Goal: Task Accomplishment & Management: Use online tool/utility

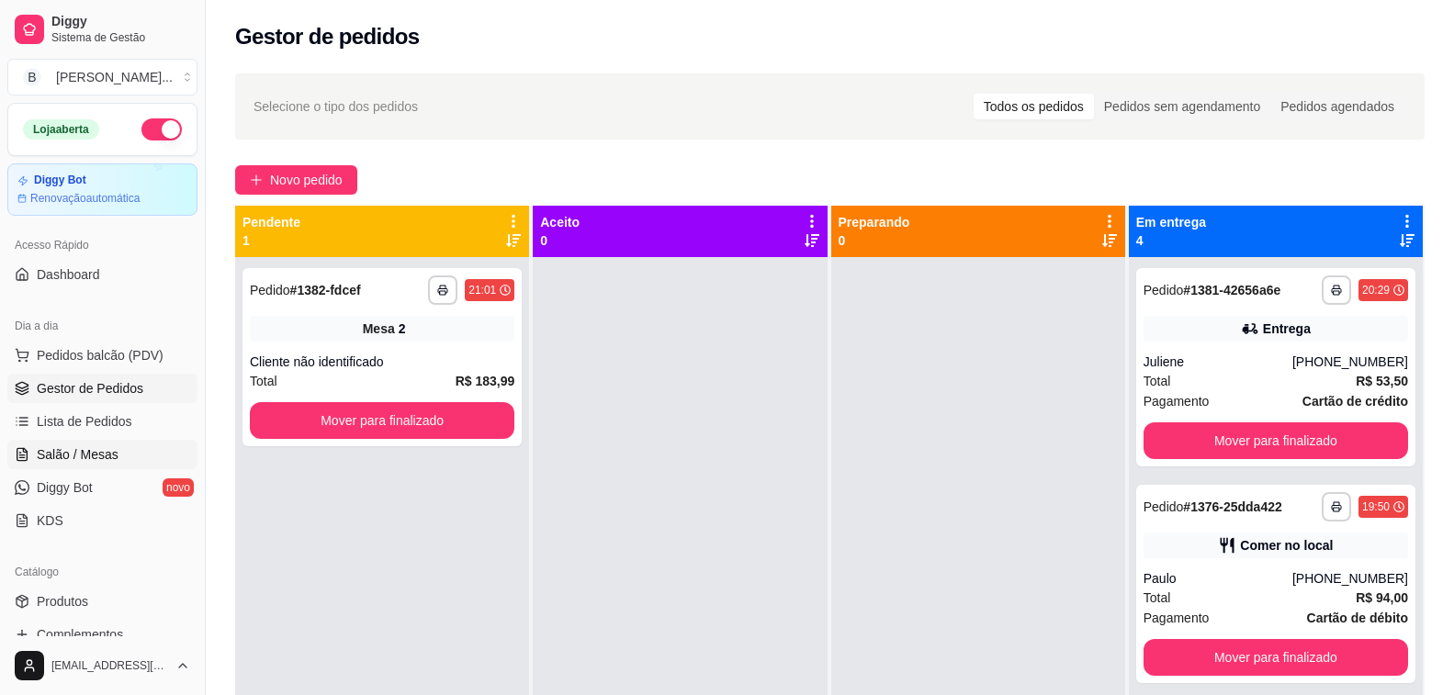
click at [95, 448] on span "Salão / Mesas" at bounding box center [78, 454] width 82 height 18
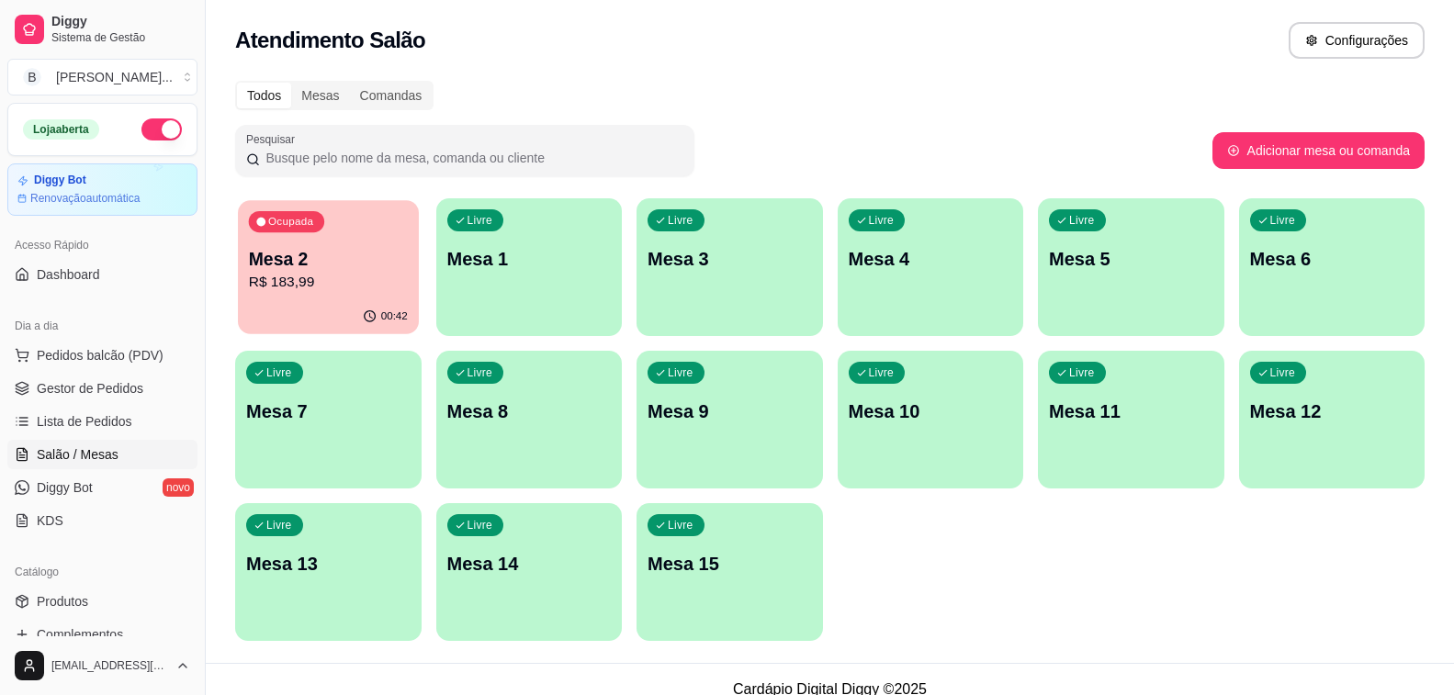
click at [264, 289] on p "R$ 183,99" at bounding box center [328, 282] width 159 height 21
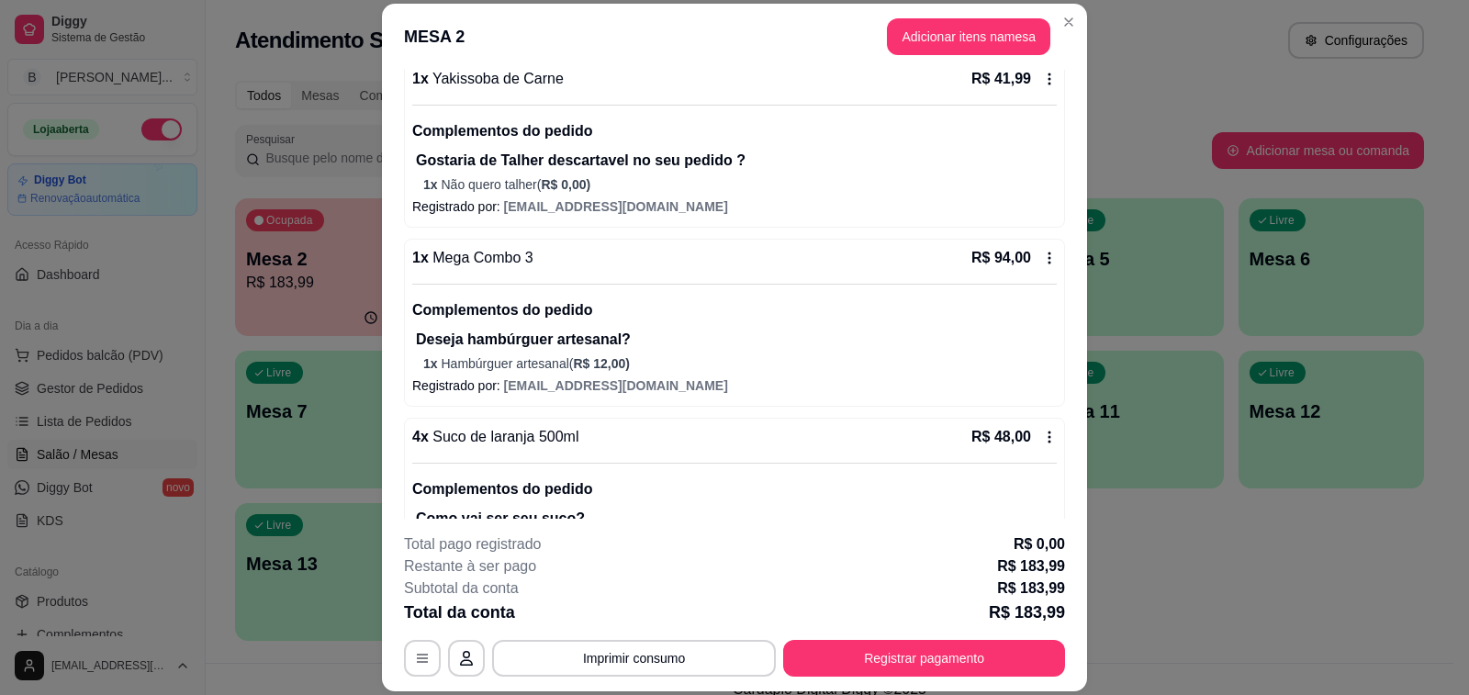
scroll to position [324, 0]
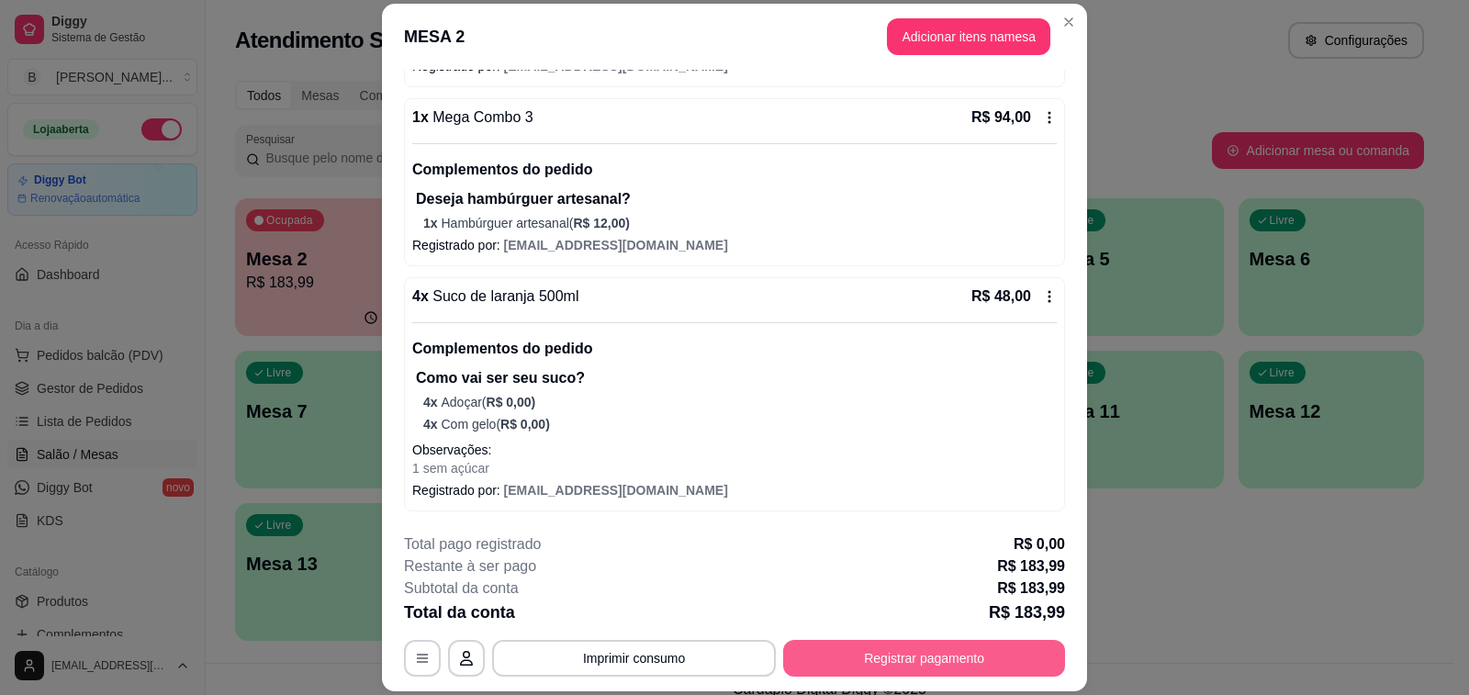
click at [854, 657] on button "Registrar pagamento" at bounding box center [924, 658] width 282 height 37
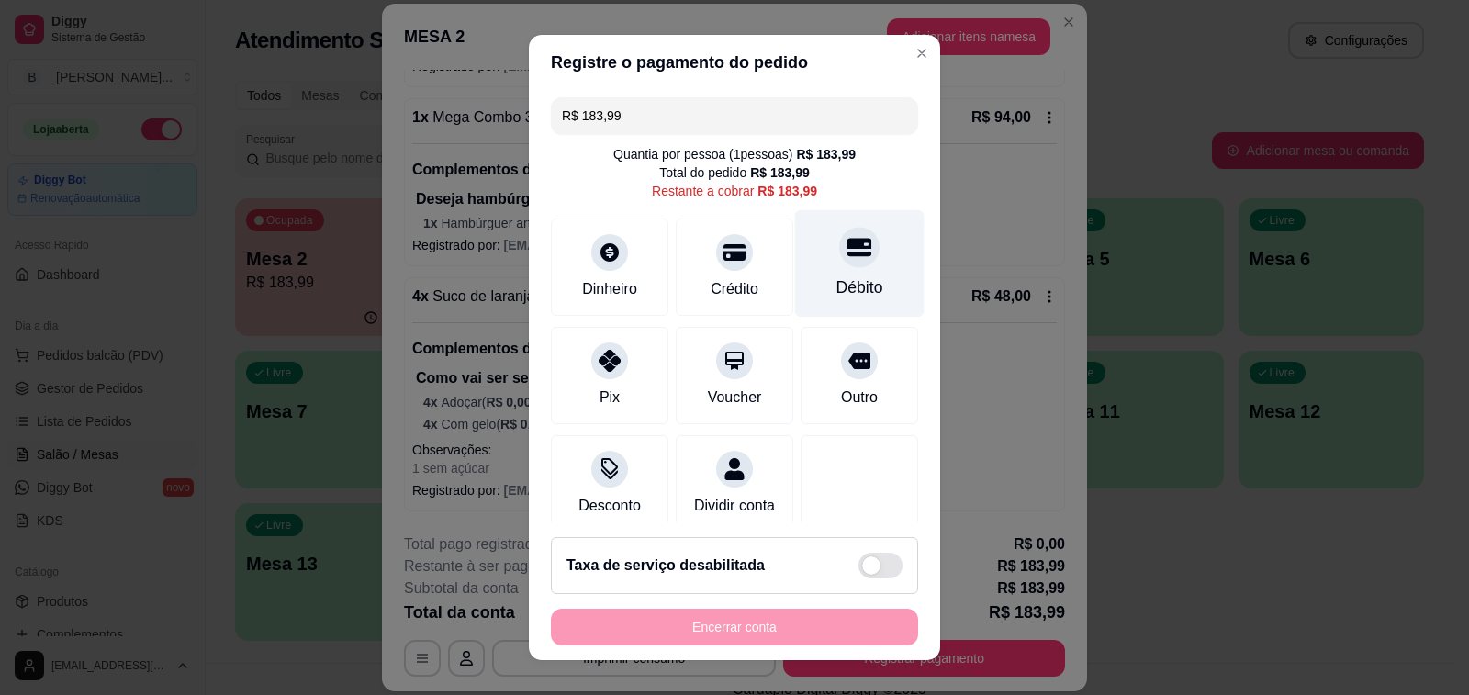
click at [846, 250] on div "Débito" at bounding box center [859, 263] width 129 height 107
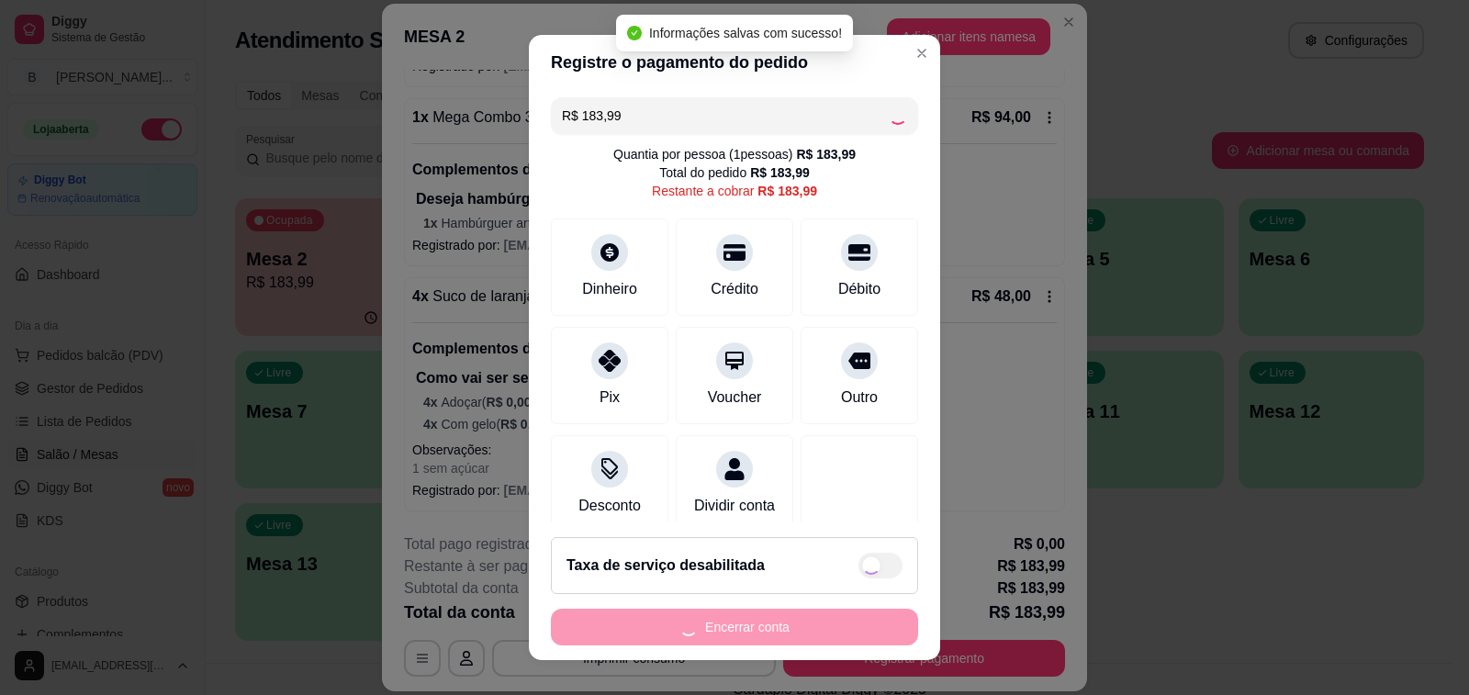
type input "R$ 0,00"
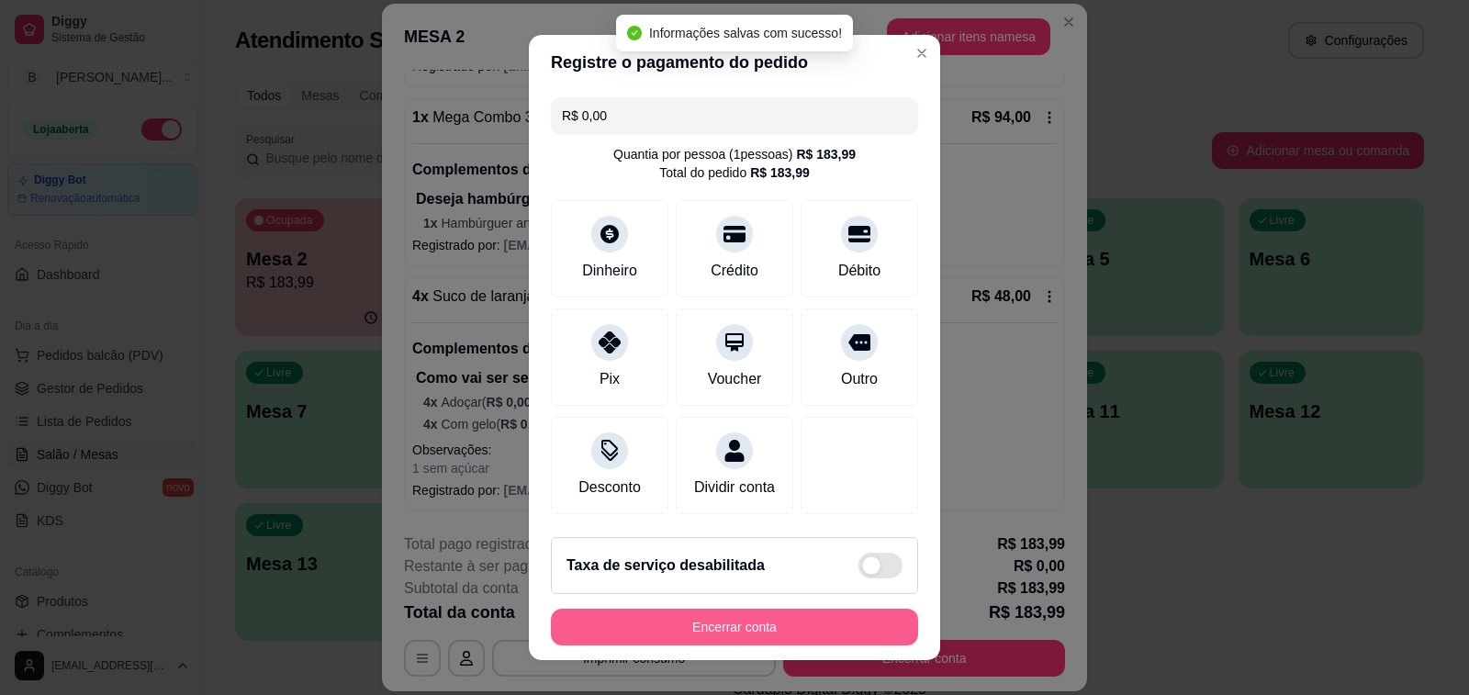
click at [680, 632] on button "Encerrar conta" at bounding box center [734, 627] width 367 height 37
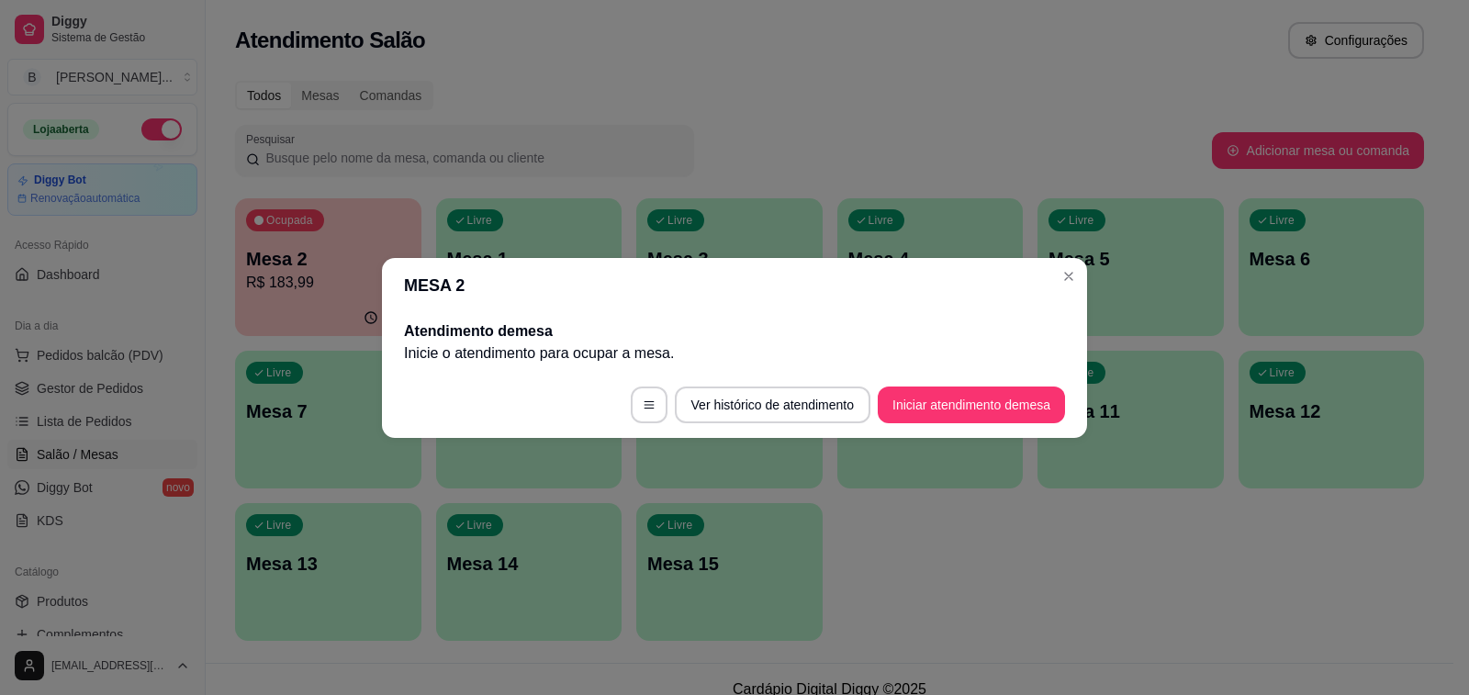
scroll to position [0, 0]
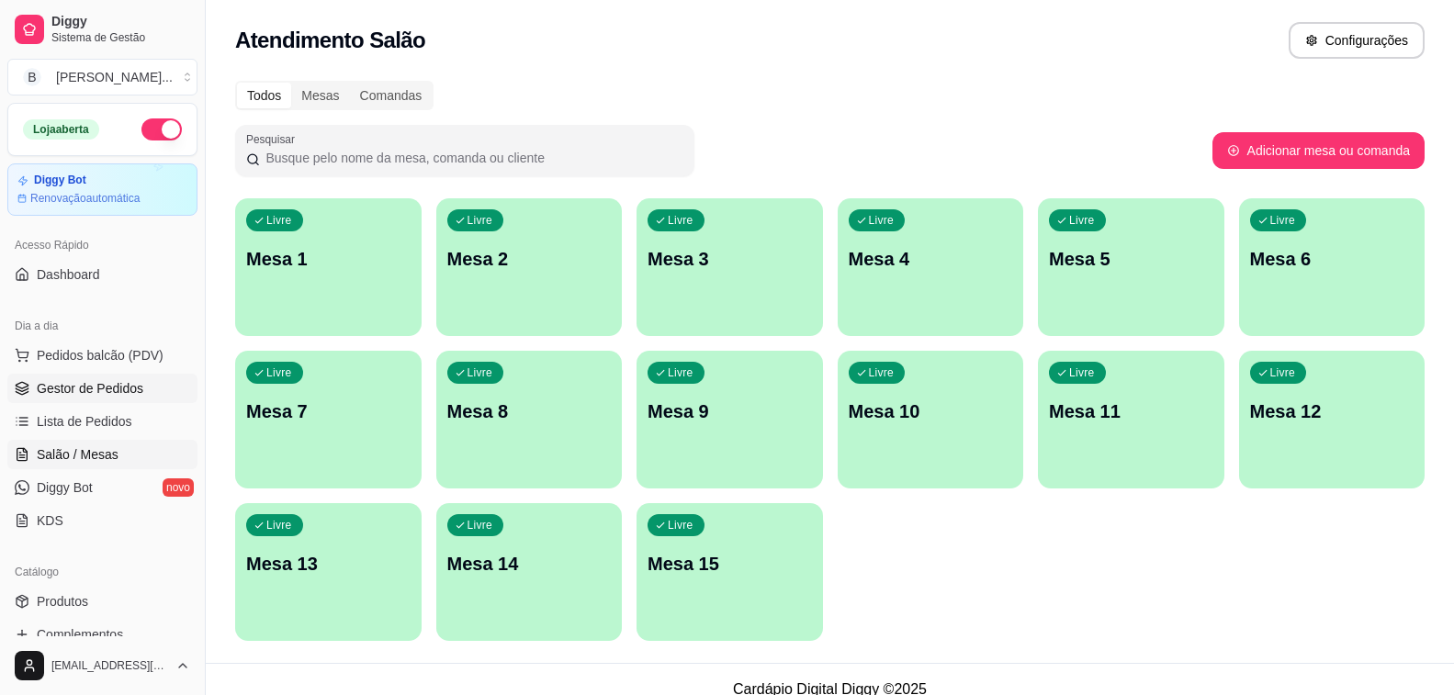
click at [140, 380] on link "Gestor de Pedidos" at bounding box center [102, 388] width 190 height 29
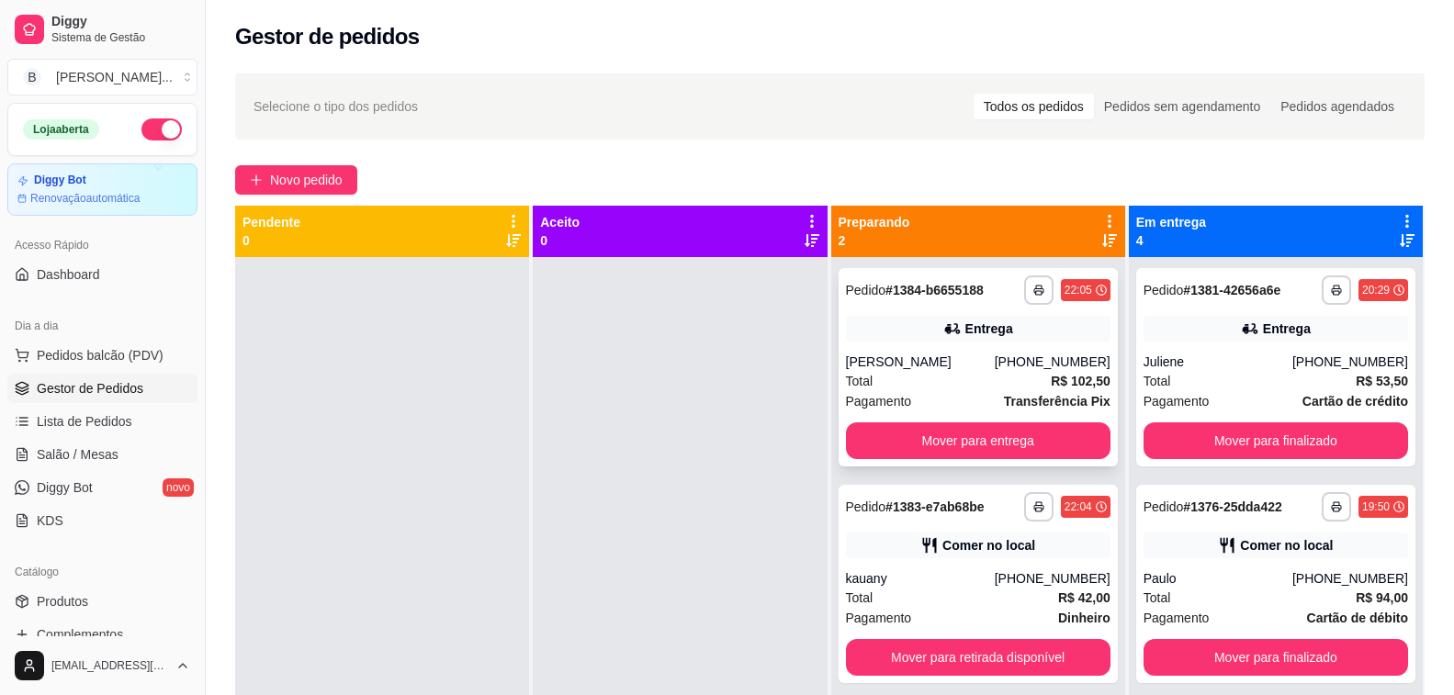
click at [923, 374] on div "Total R$ 102,50" at bounding box center [978, 381] width 264 height 20
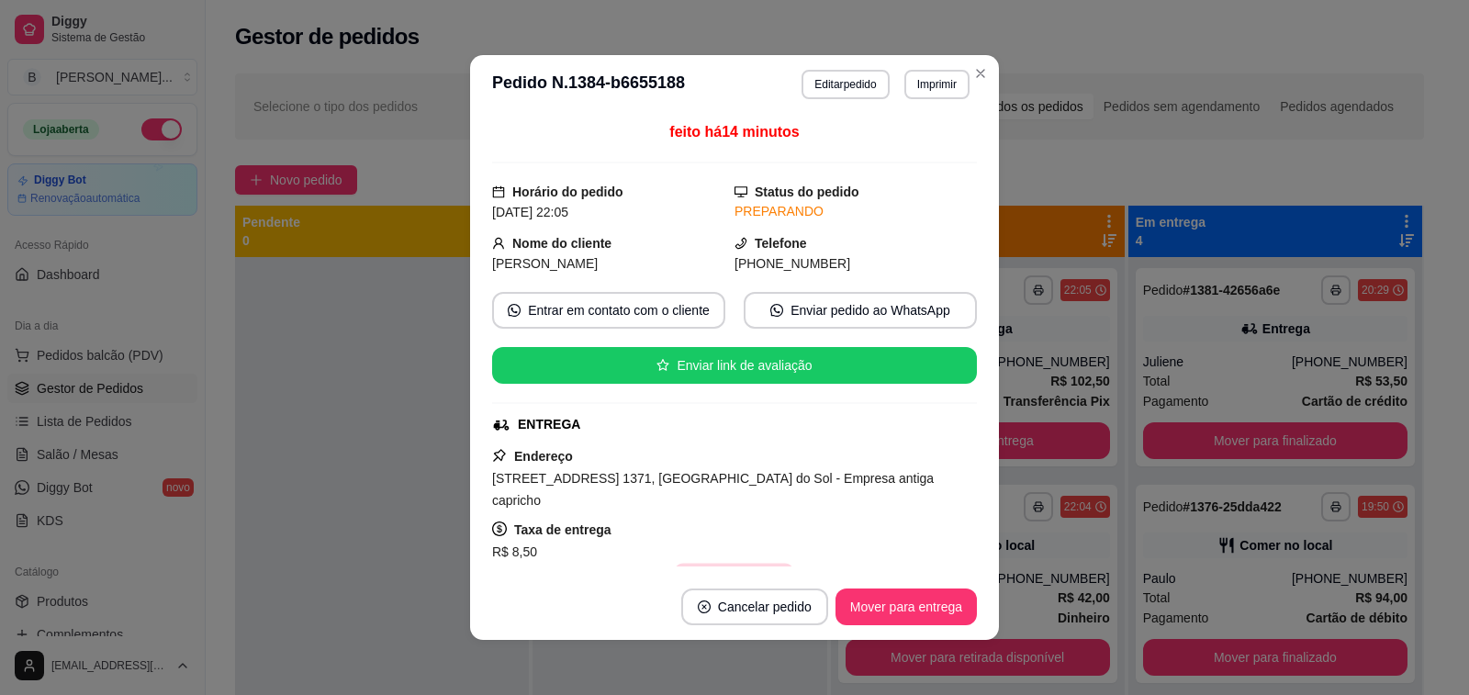
click at [730, 564] on button "Copiar Endereço" at bounding box center [735, 582] width 122 height 36
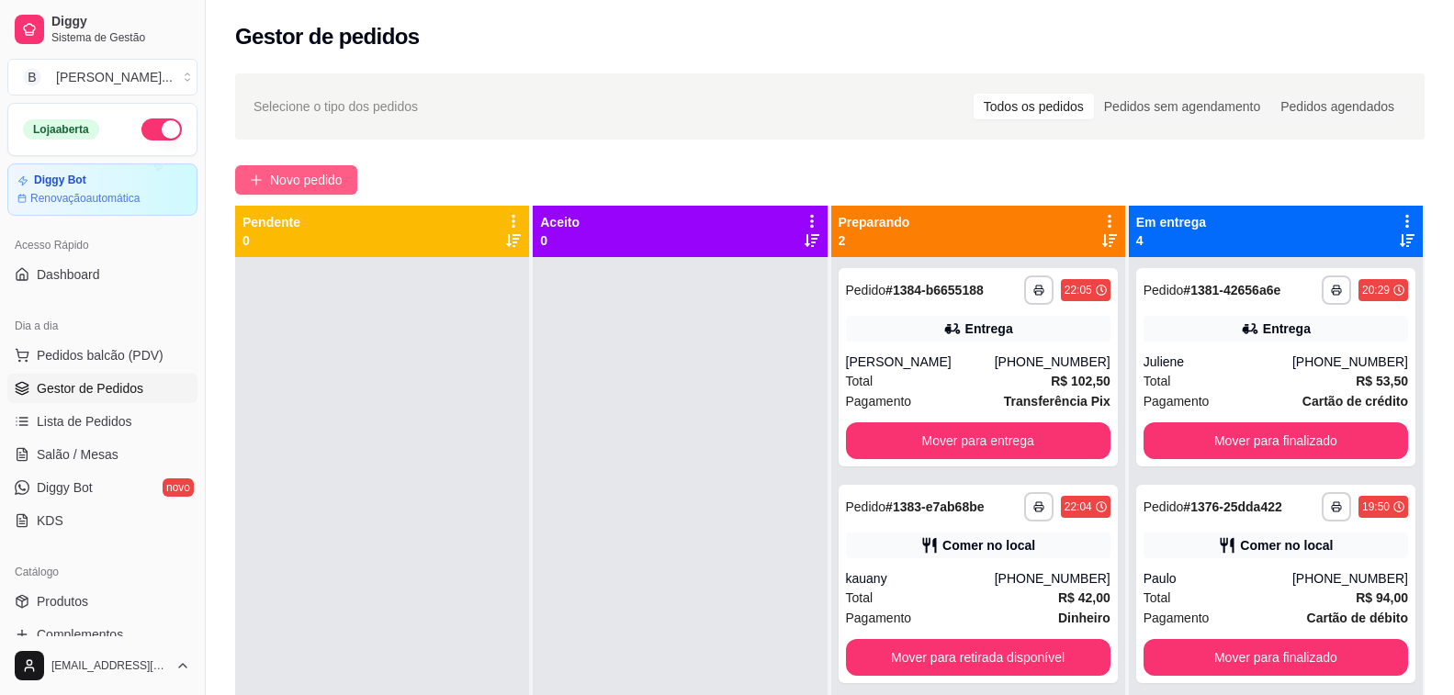
click at [298, 177] on span "Novo pedido" at bounding box center [306, 180] width 73 height 20
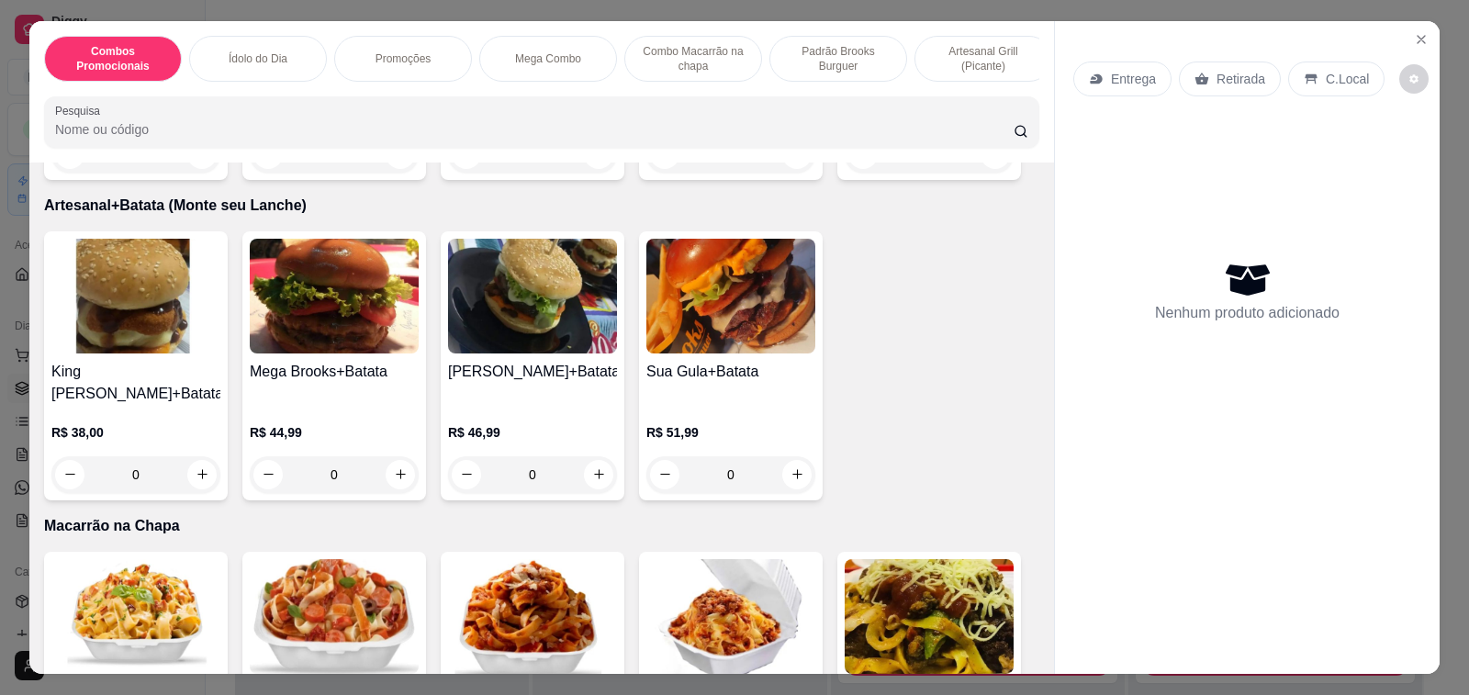
scroll to position [4040, 0]
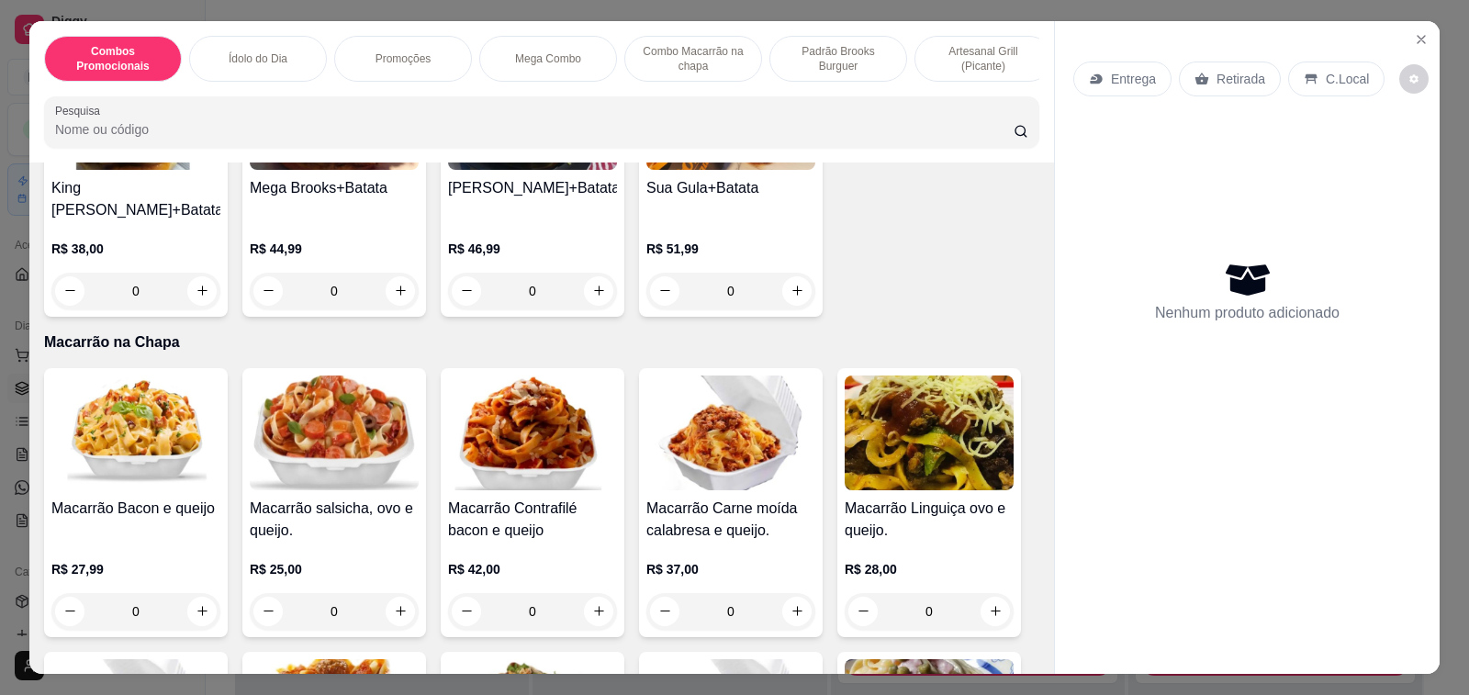
click at [179, 421] on img at bounding box center [135, 433] width 169 height 115
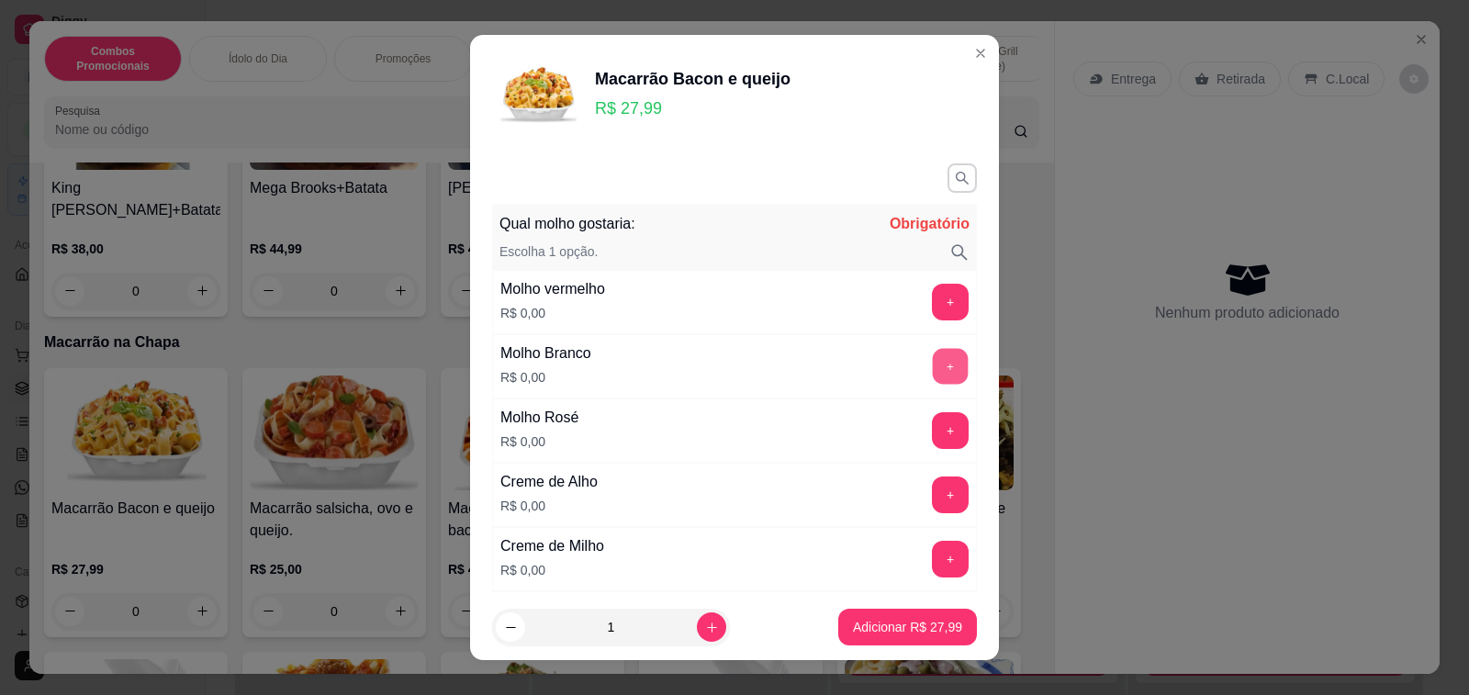
click at [933, 366] on button "+" at bounding box center [951, 366] width 36 height 36
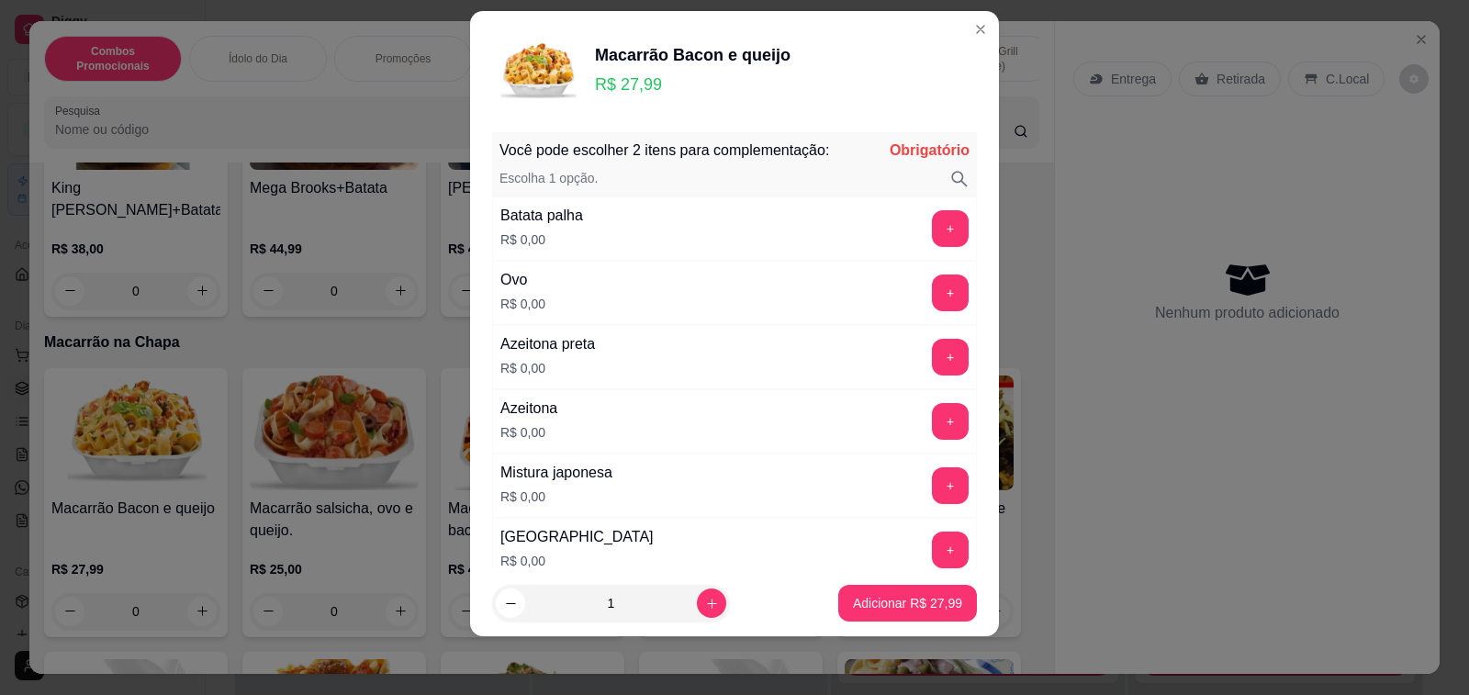
scroll to position [940, 0]
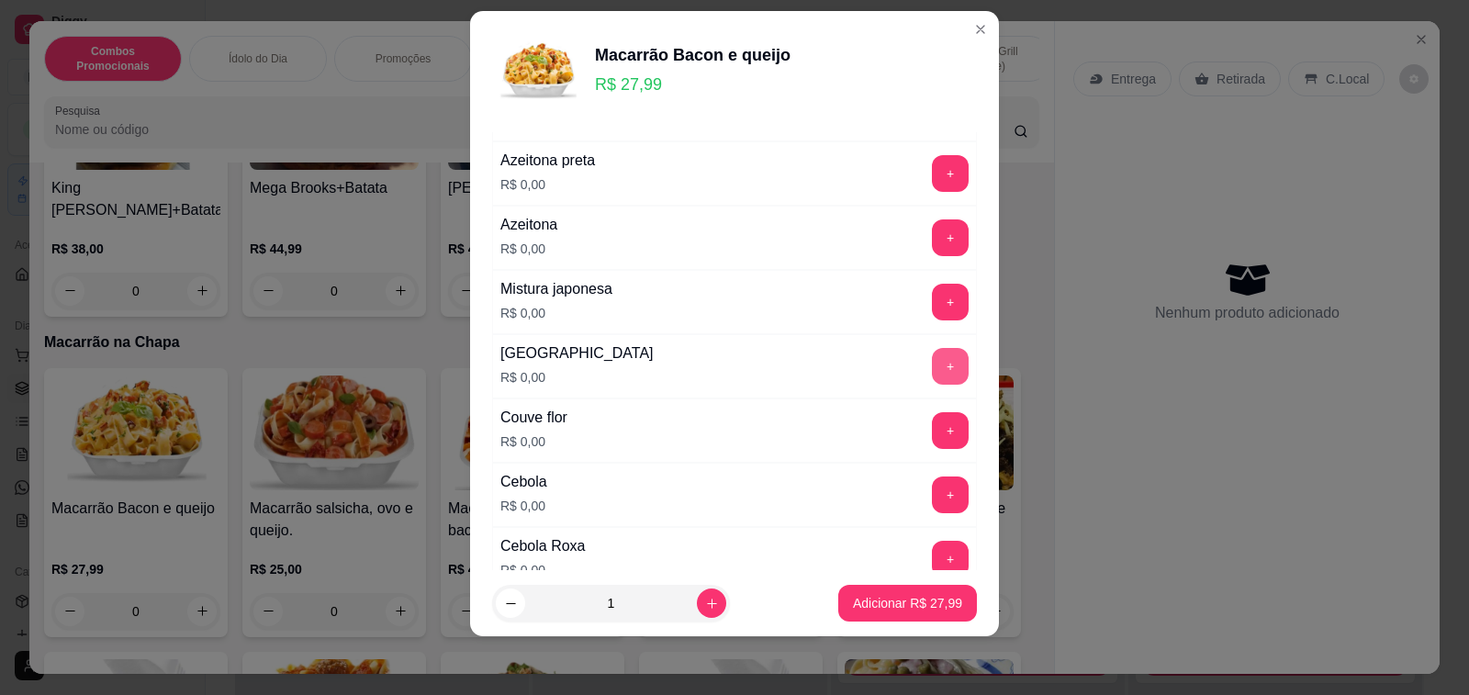
click at [932, 371] on button "+" at bounding box center [950, 366] width 37 height 37
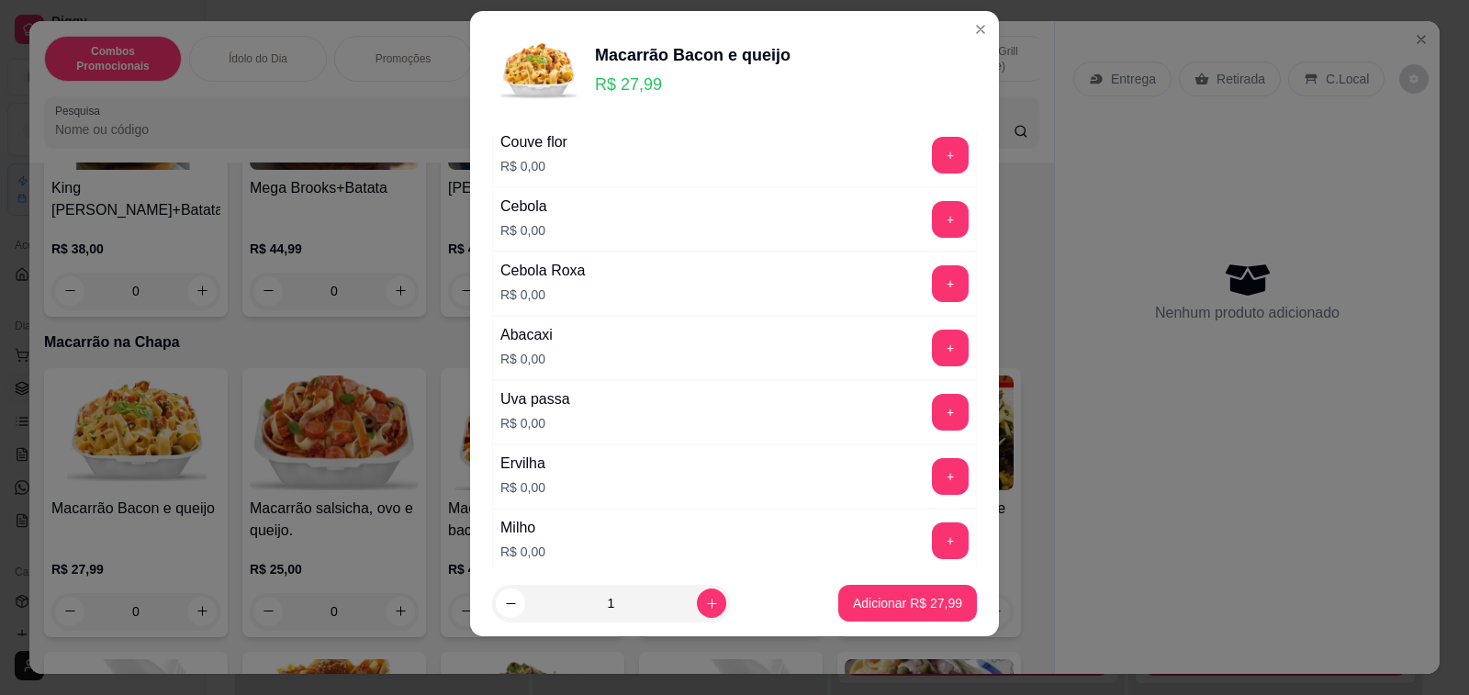
scroll to position [1399, 0]
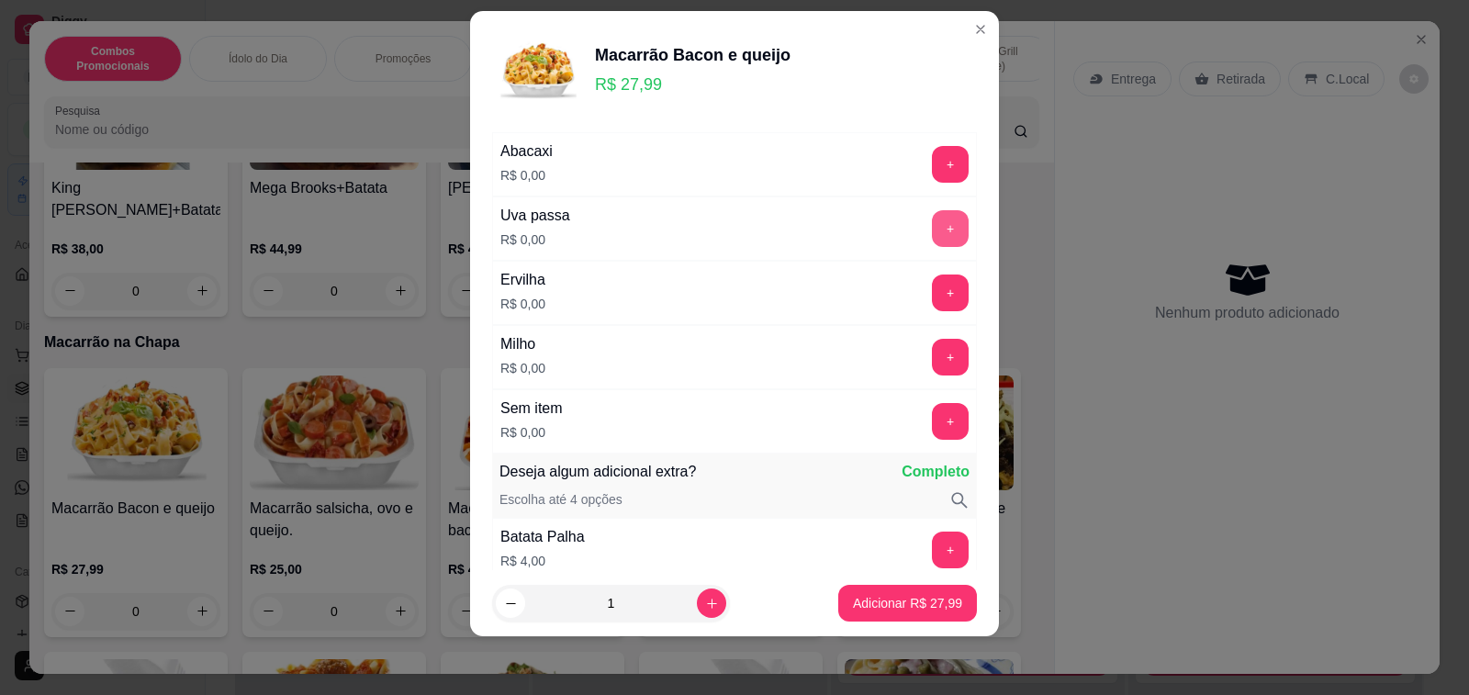
click at [932, 220] on button "+" at bounding box center [950, 228] width 37 height 37
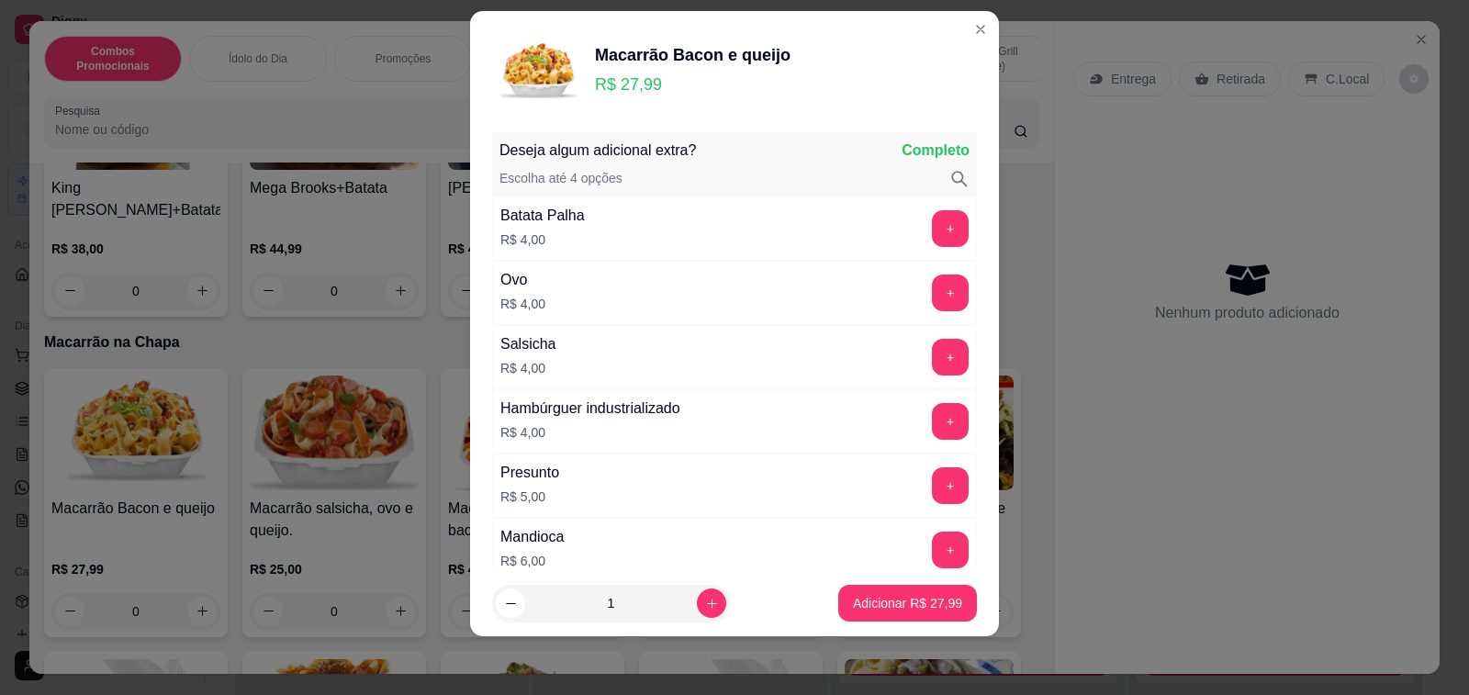
scroll to position [1996, 0]
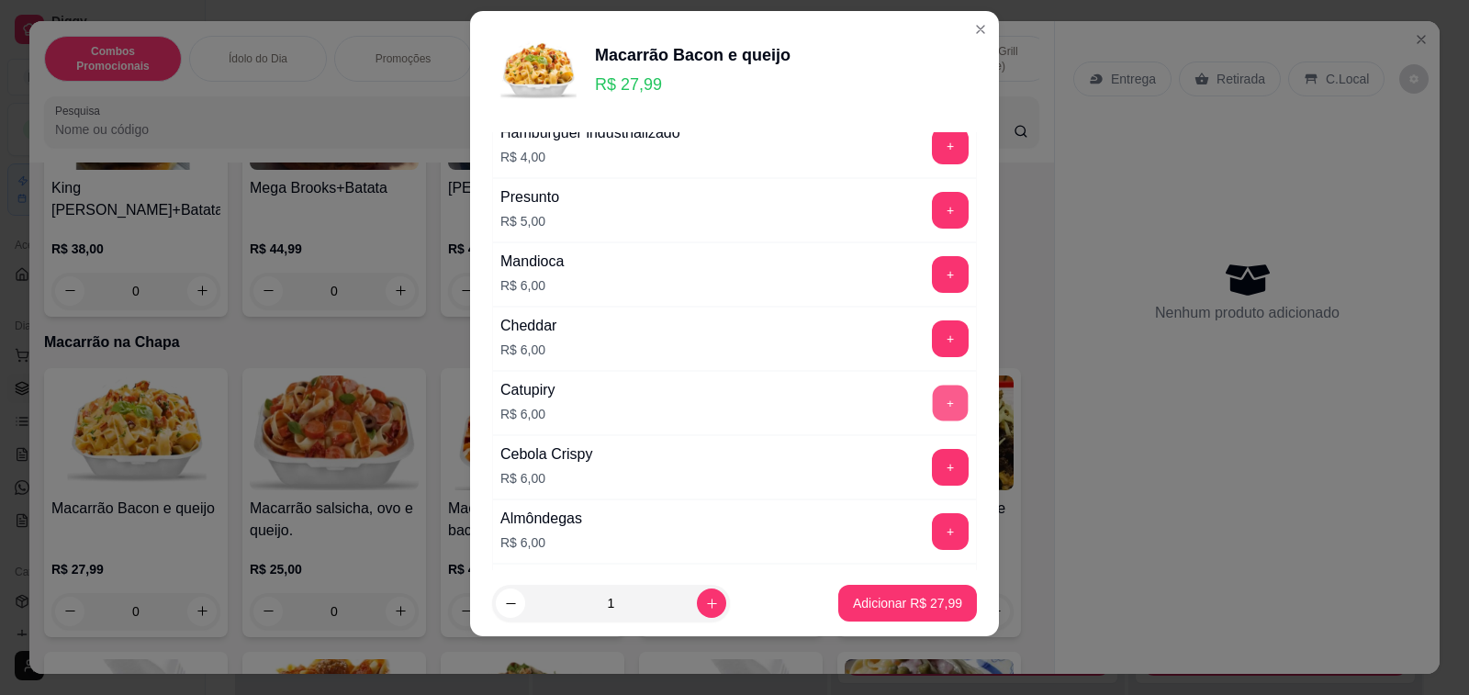
click at [933, 404] on button "+" at bounding box center [951, 403] width 36 height 36
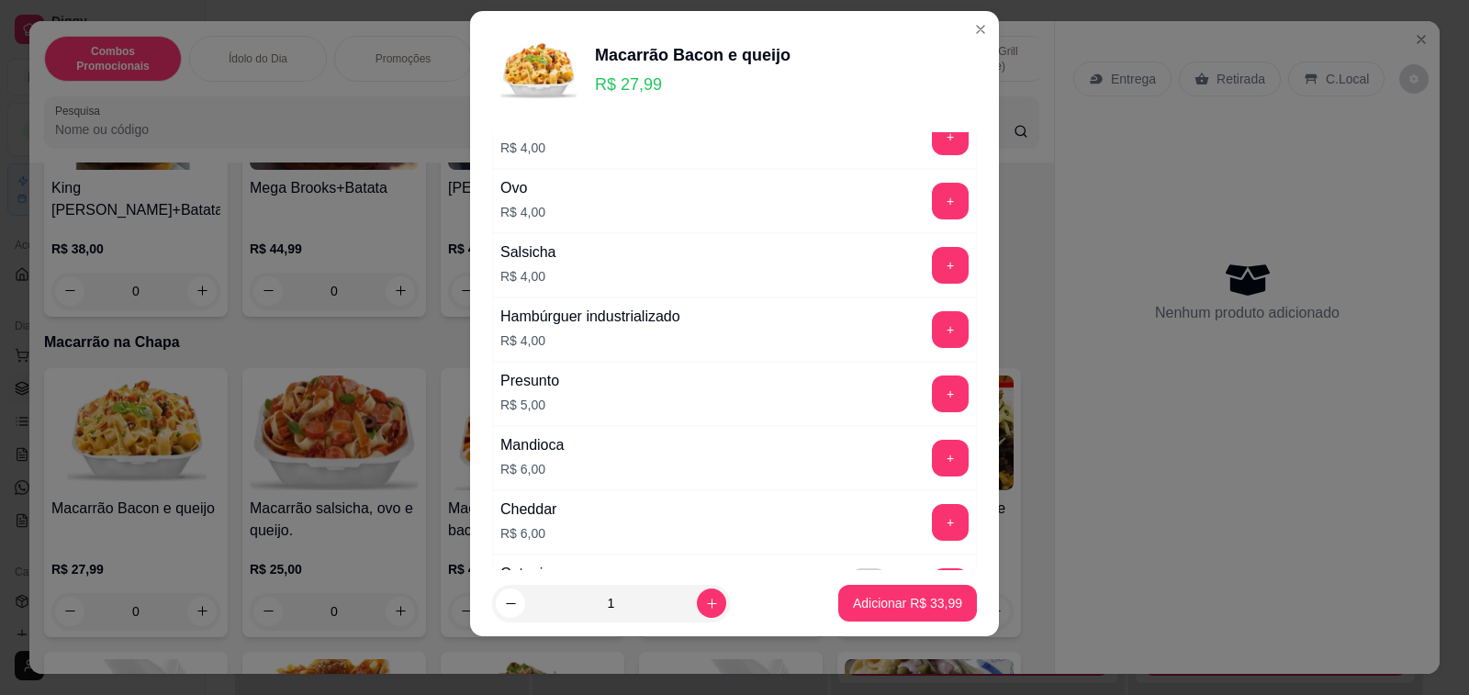
scroll to position [1721, 0]
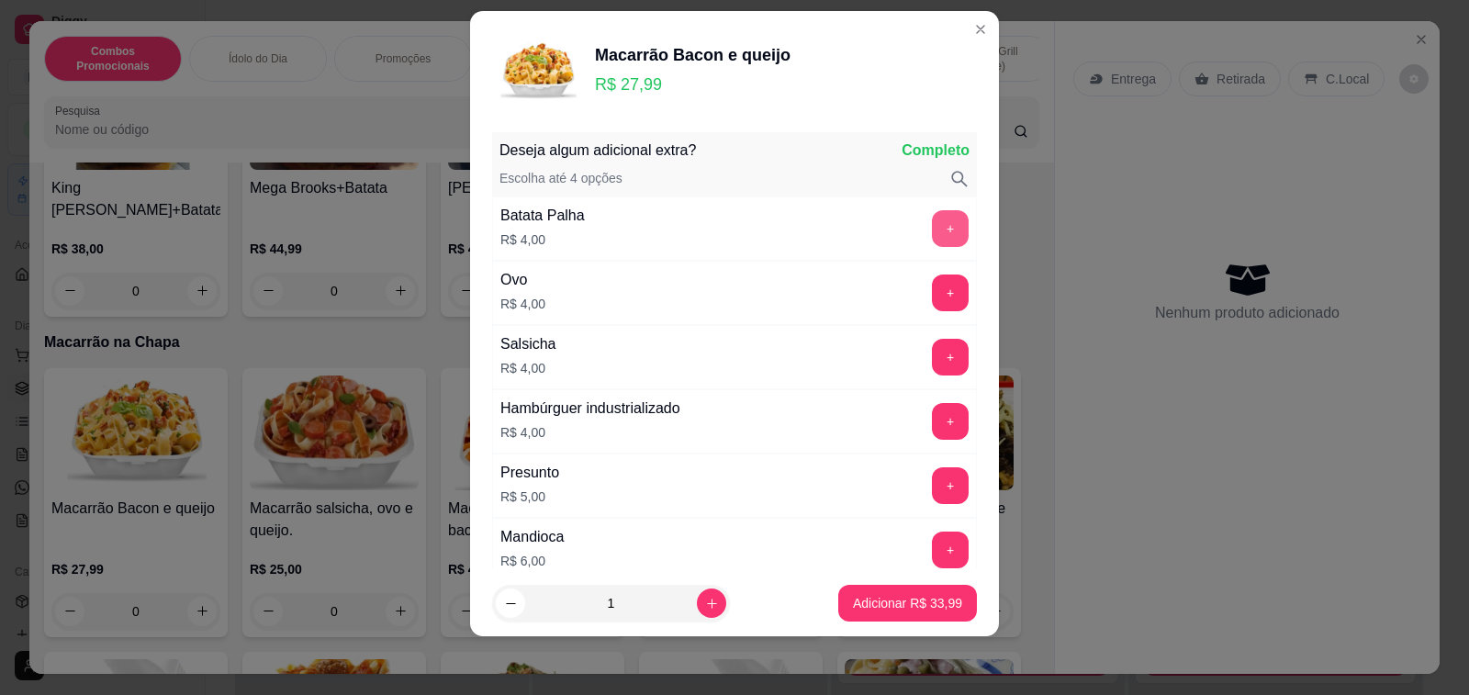
click at [932, 227] on button "+" at bounding box center [950, 228] width 37 height 37
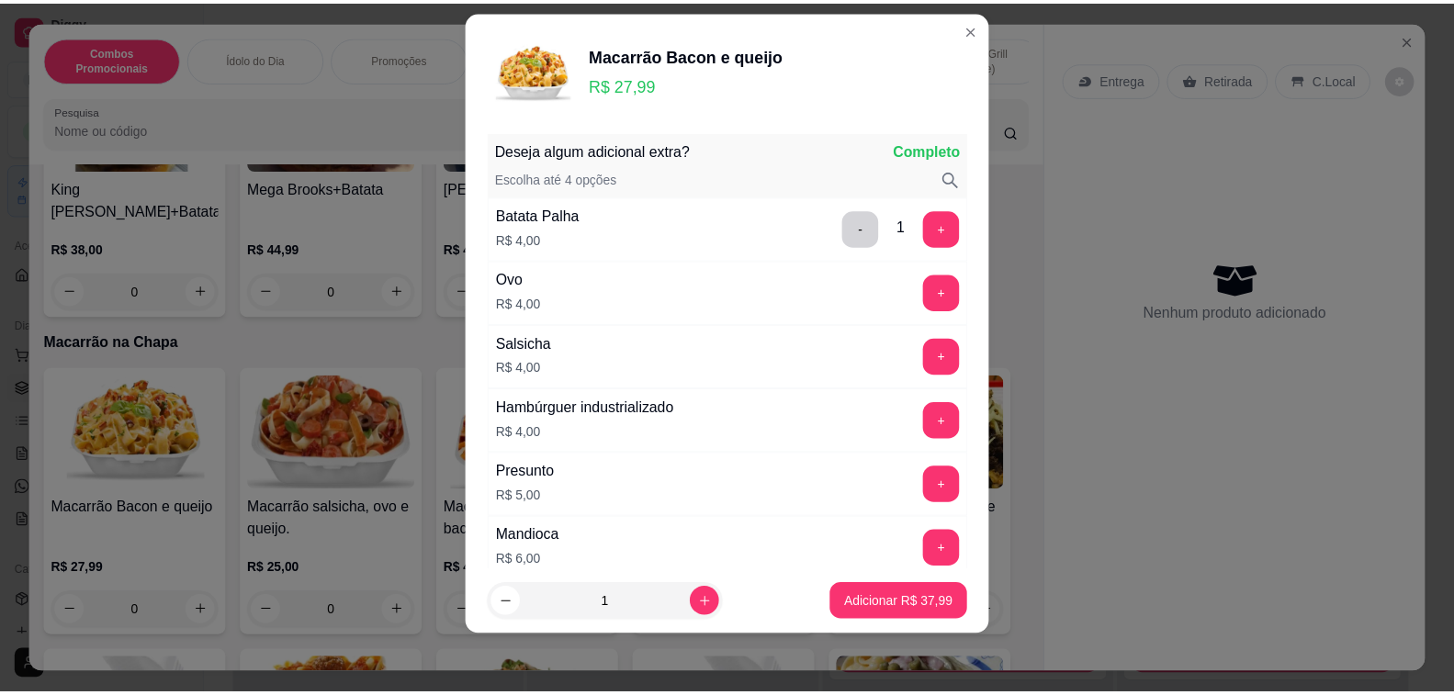
scroll to position [2622, 0]
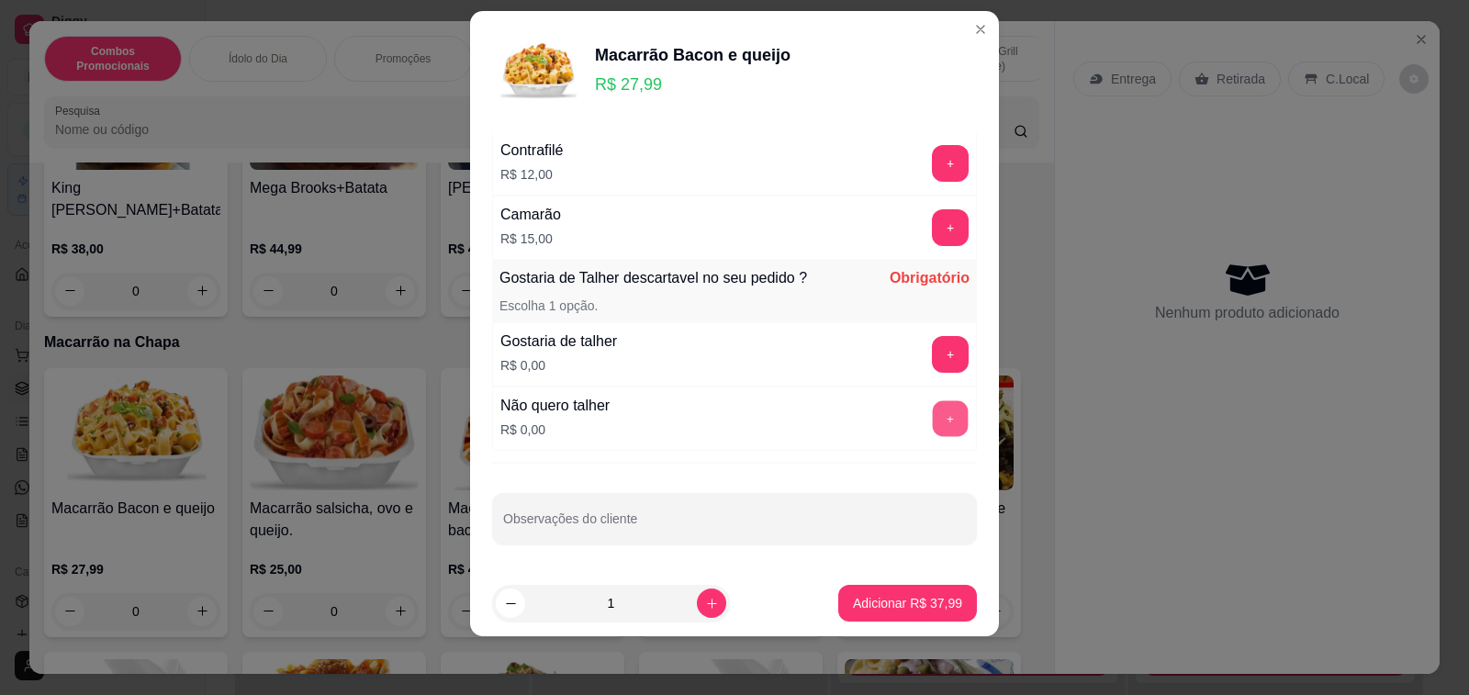
click at [933, 410] on button "+" at bounding box center [951, 418] width 36 height 36
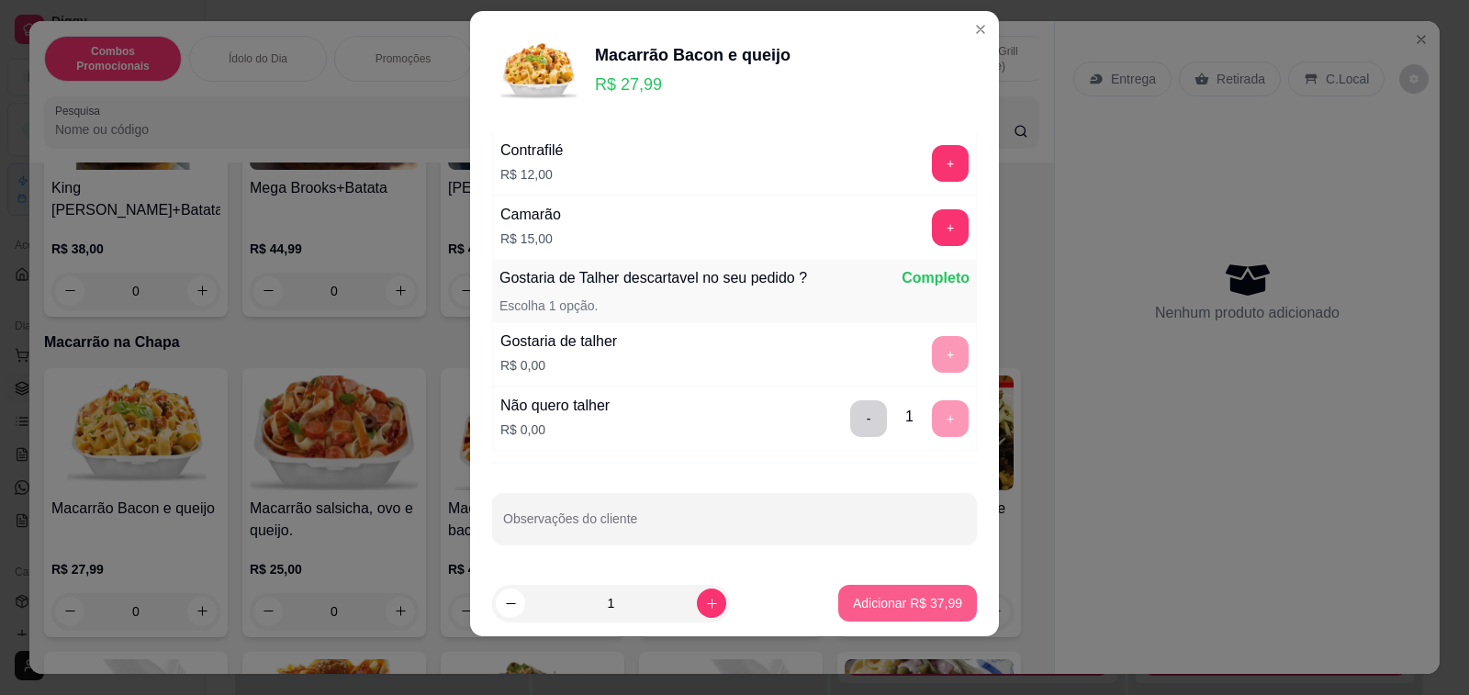
click at [900, 597] on p "Adicionar R$ 37,99" at bounding box center [907, 603] width 109 height 18
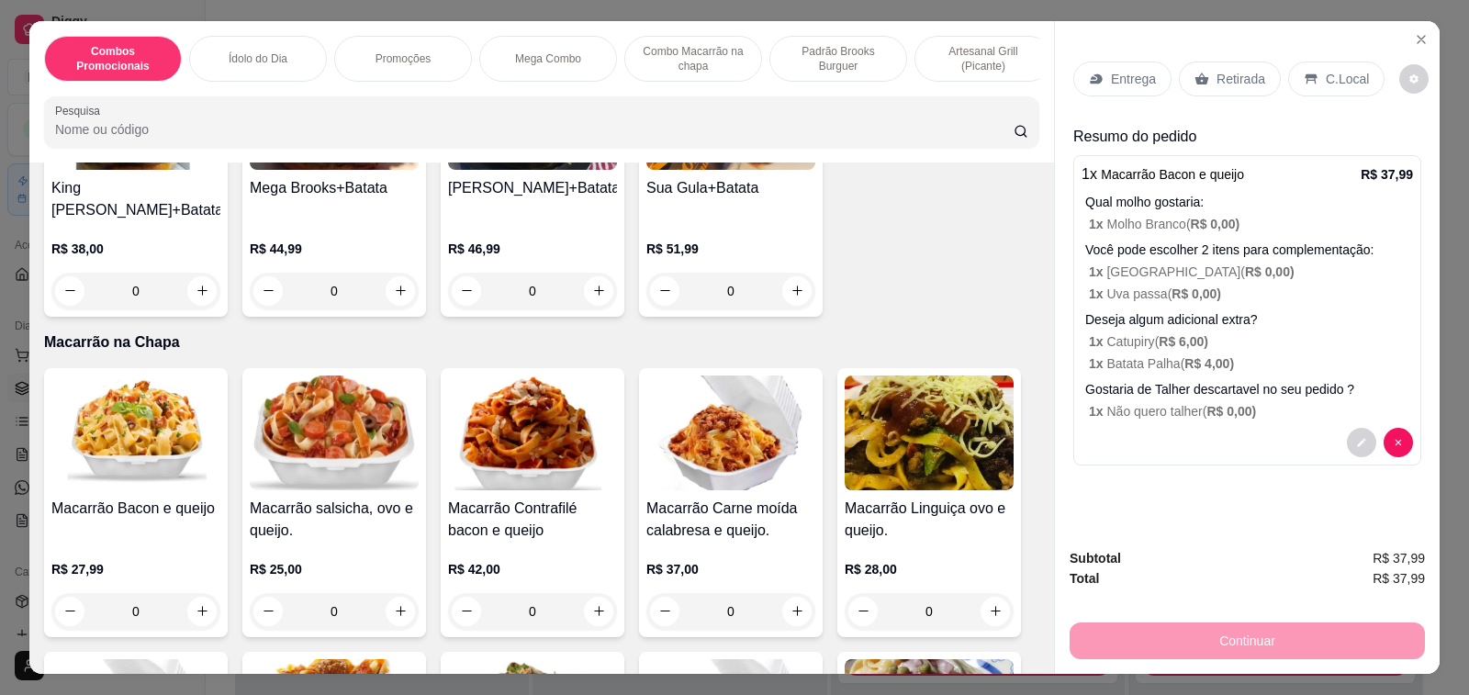
click at [1304, 72] on icon at bounding box center [1311, 79] width 15 height 15
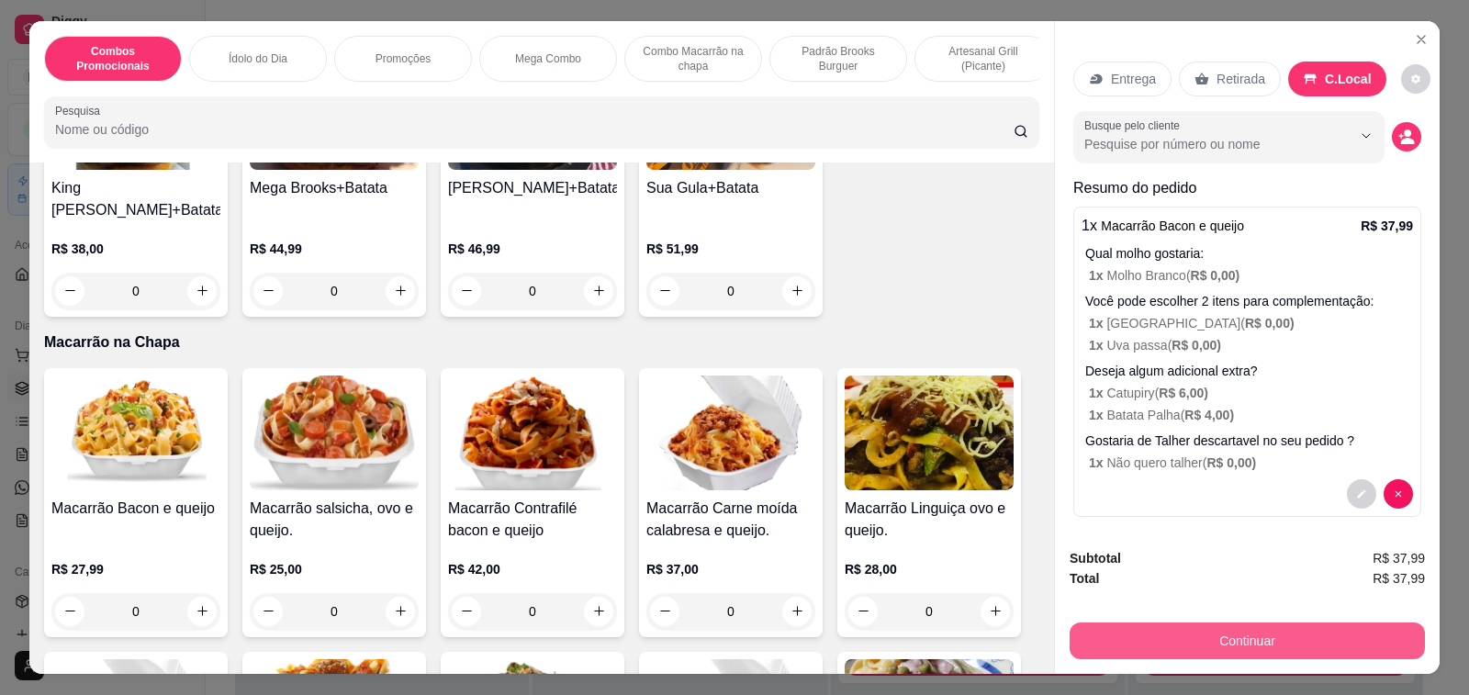
click at [1227, 633] on button "Continuar" at bounding box center [1247, 641] width 355 height 37
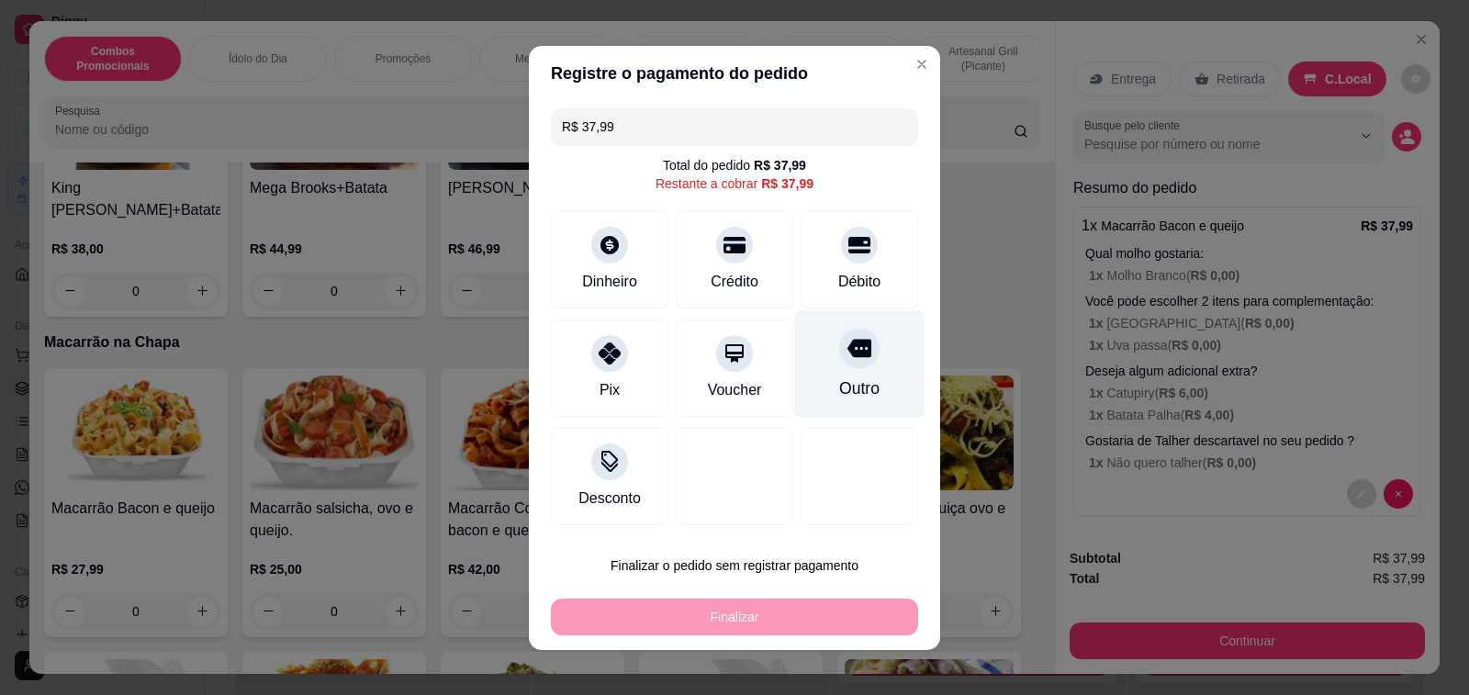
click at [839, 362] on div at bounding box center [859, 348] width 40 height 40
type input "R$ 0,00"
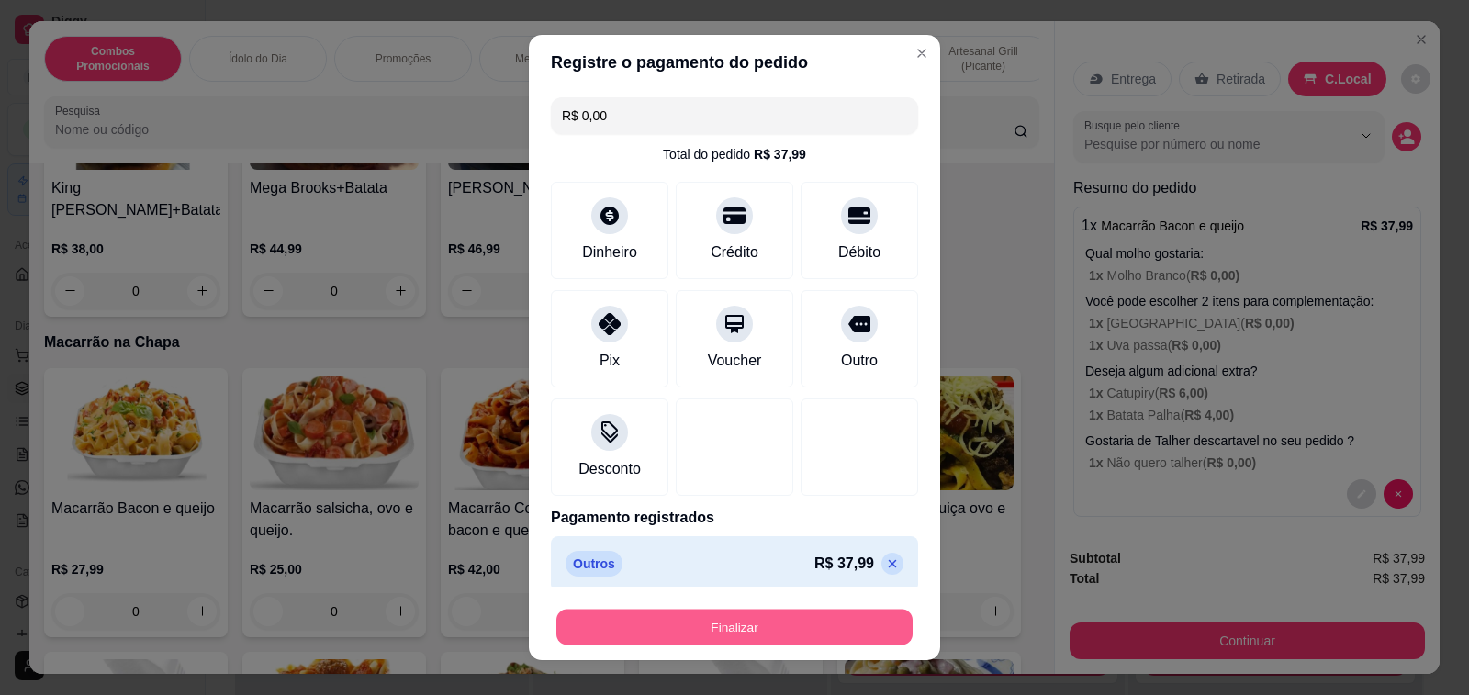
click at [790, 622] on button "Finalizar" at bounding box center [734, 628] width 356 height 36
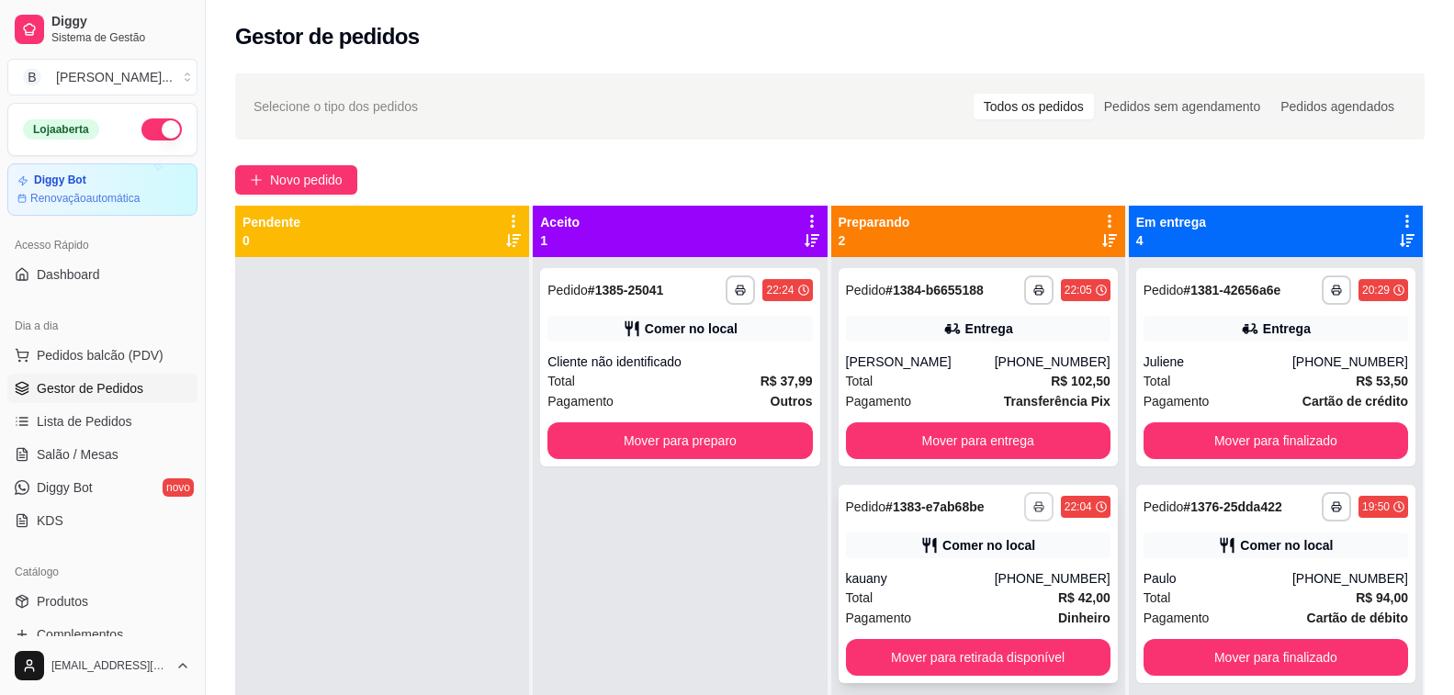
scroll to position [51, 0]
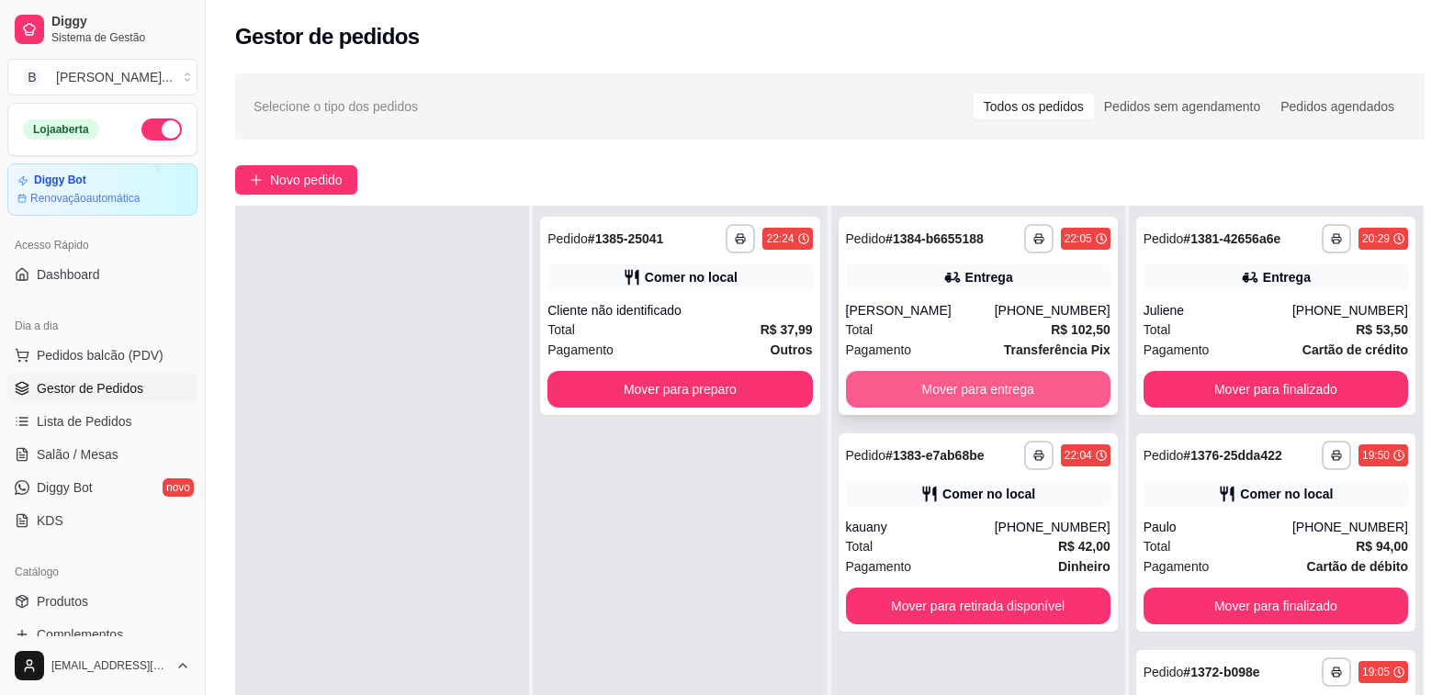
click at [986, 388] on button "Mover para entrega" at bounding box center [978, 389] width 264 height 37
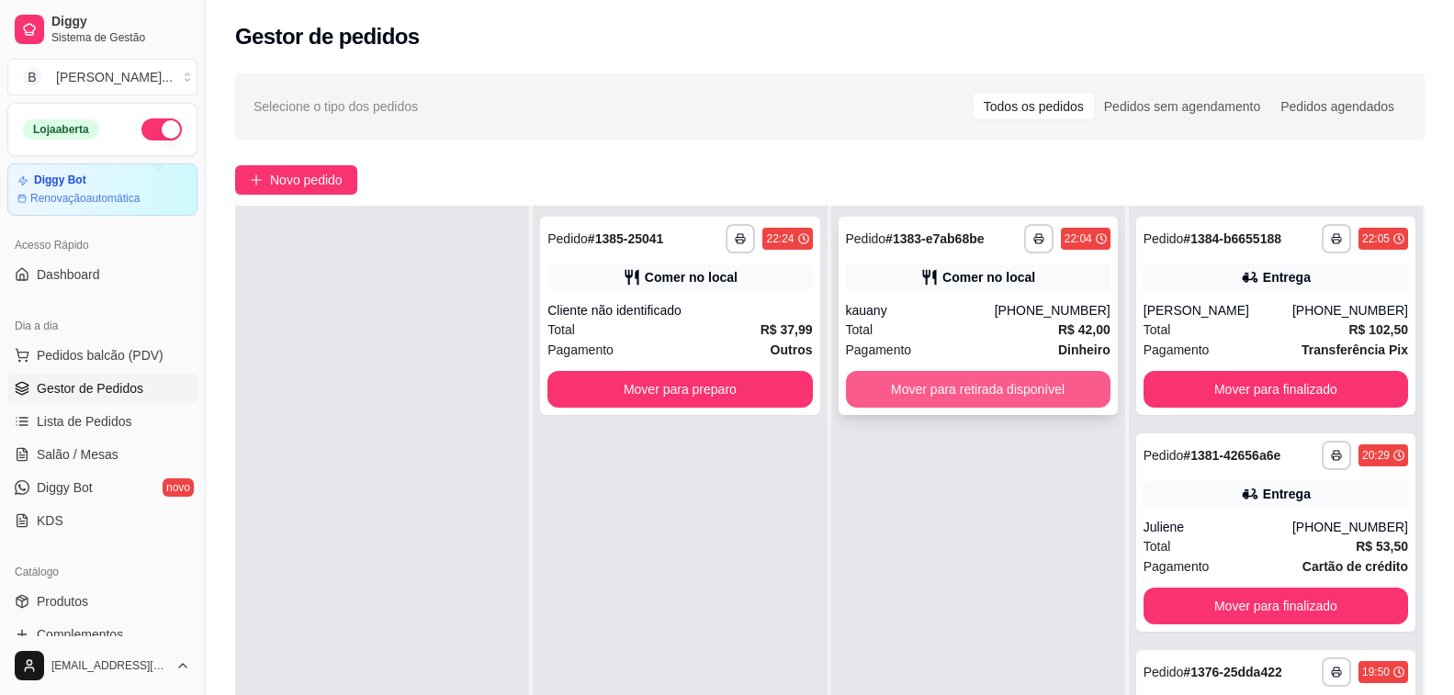
click at [942, 396] on button "Mover para retirada disponível" at bounding box center [978, 389] width 264 height 37
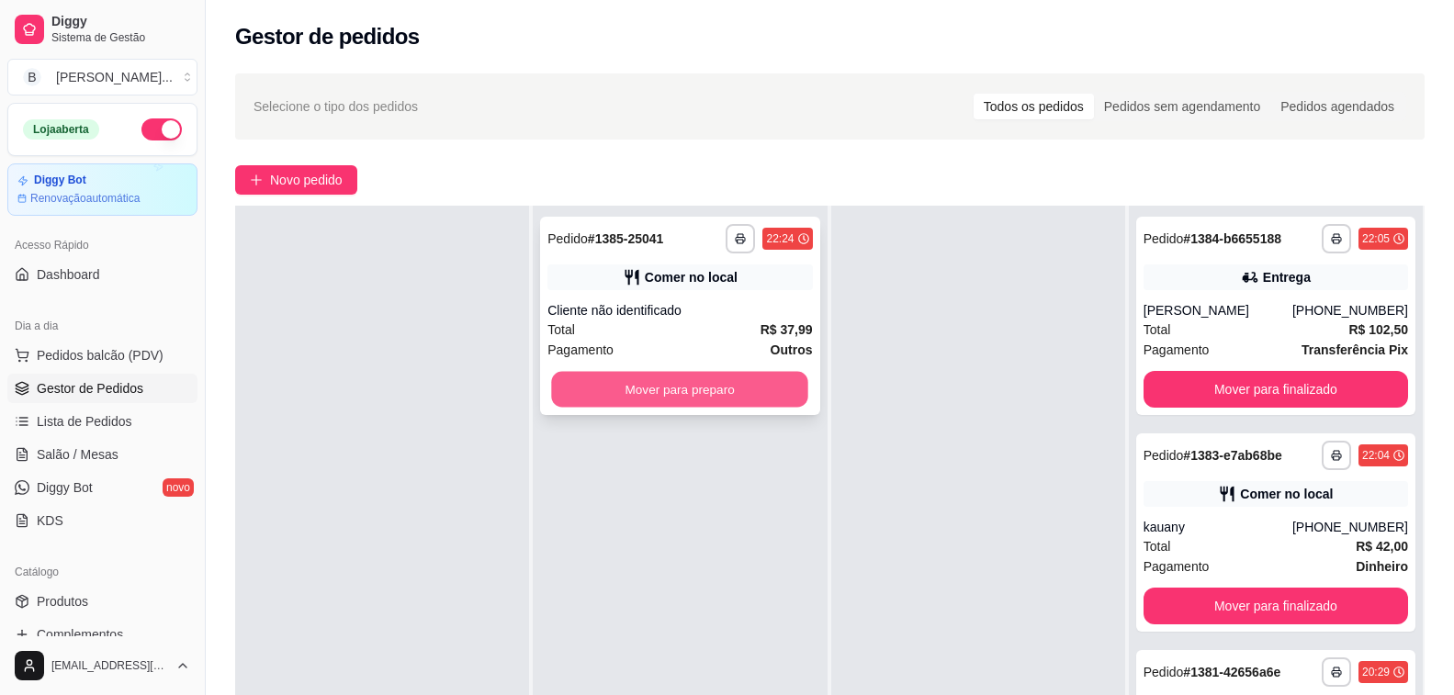
click at [738, 392] on button "Mover para preparo" at bounding box center [680, 390] width 257 height 36
